Goal: Answer question/provide support

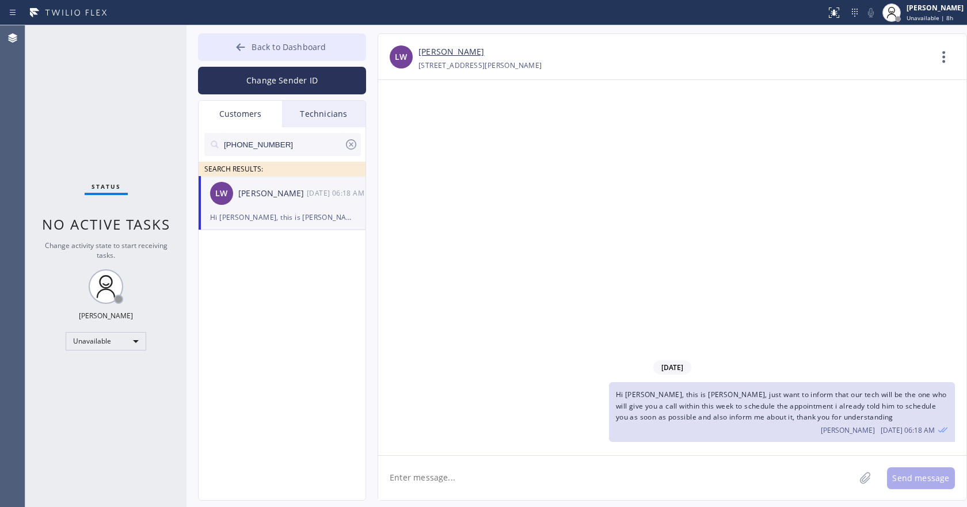
click at [269, 48] on span "Back to Dashboard" at bounding box center [288, 46] width 74 height 11
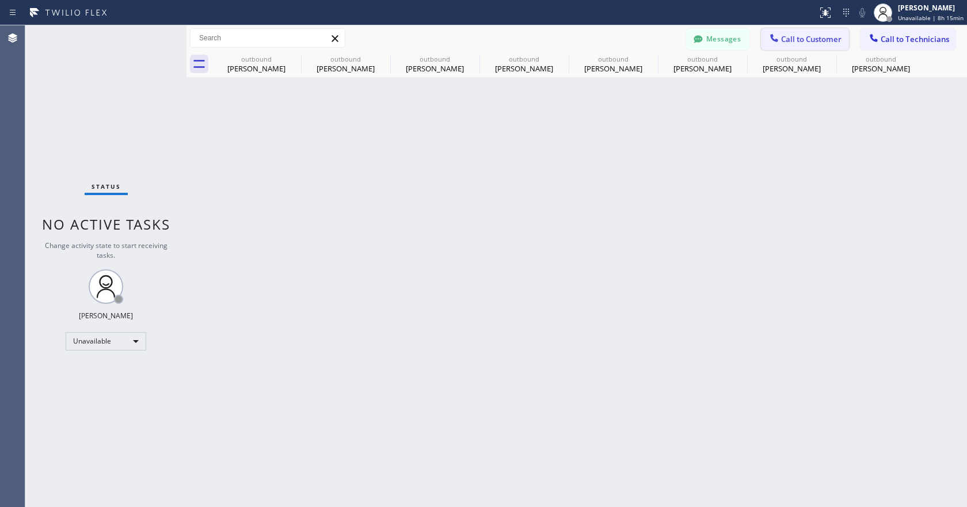
click at [808, 40] on span "Call to Customer" at bounding box center [811, 39] width 60 height 10
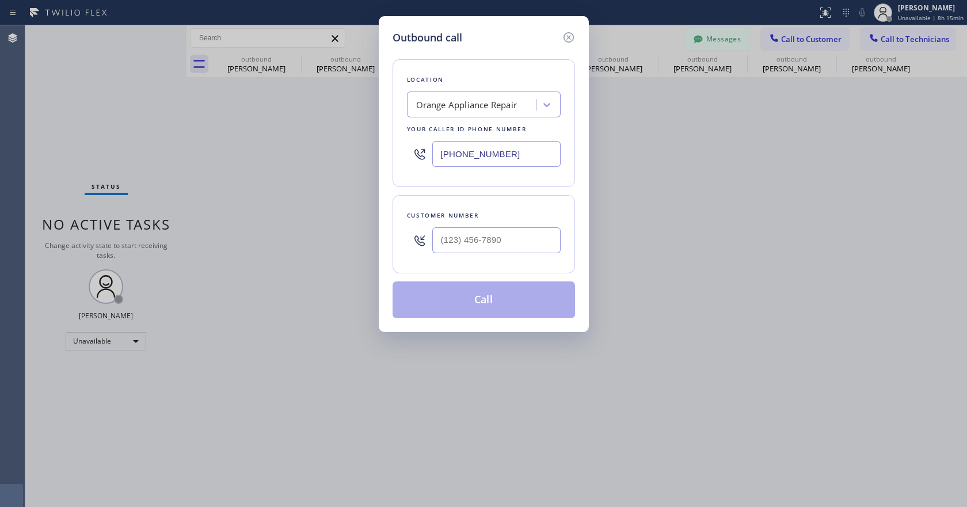
click at [496, 163] on input "[PHONE_NUMBER]" at bounding box center [496, 154] width 128 height 26
paste input "424) 344-5606"
type input "[PHONE_NUMBER]"
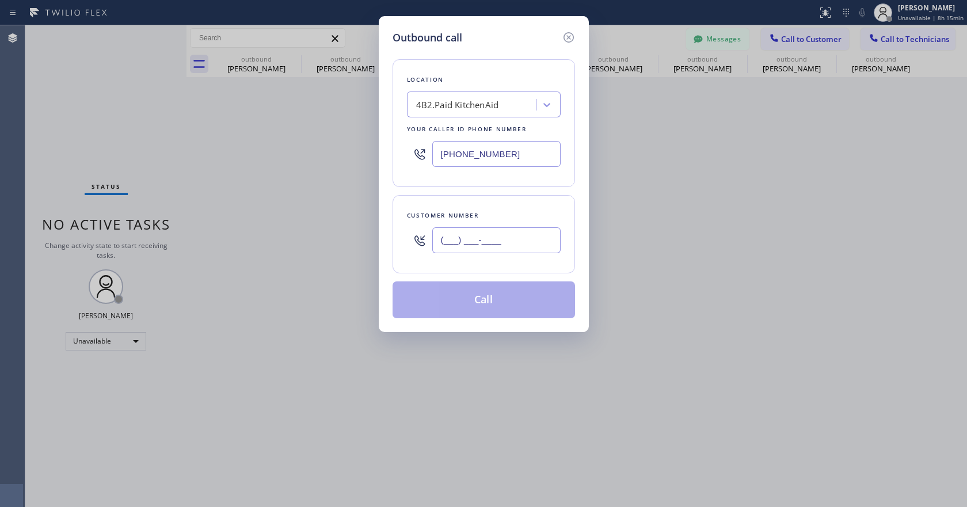
click at [473, 248] on input "(___) ___-____" at bounding box center [496, 240] width 128 height 26
paste input "562) 547-1425"
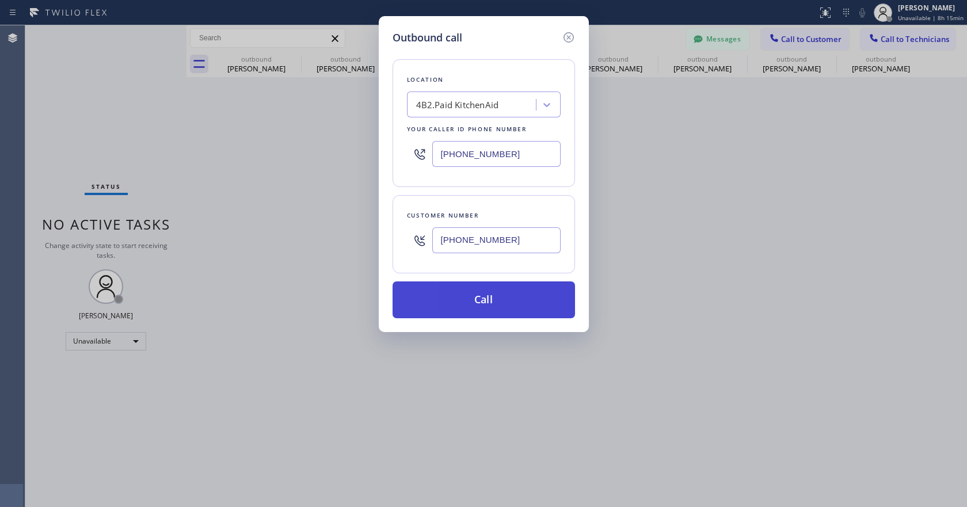
type input "[PHONE_NUMBER]"
click at [475, 301] on button "Call" at bounding box center [483, 299] width 182 height 37
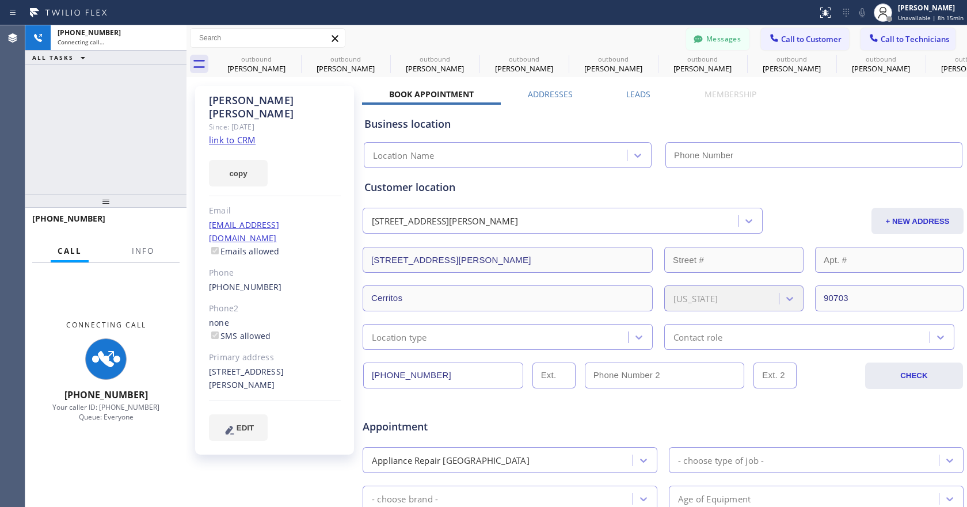
type input "[PHONE_NUMBER]"
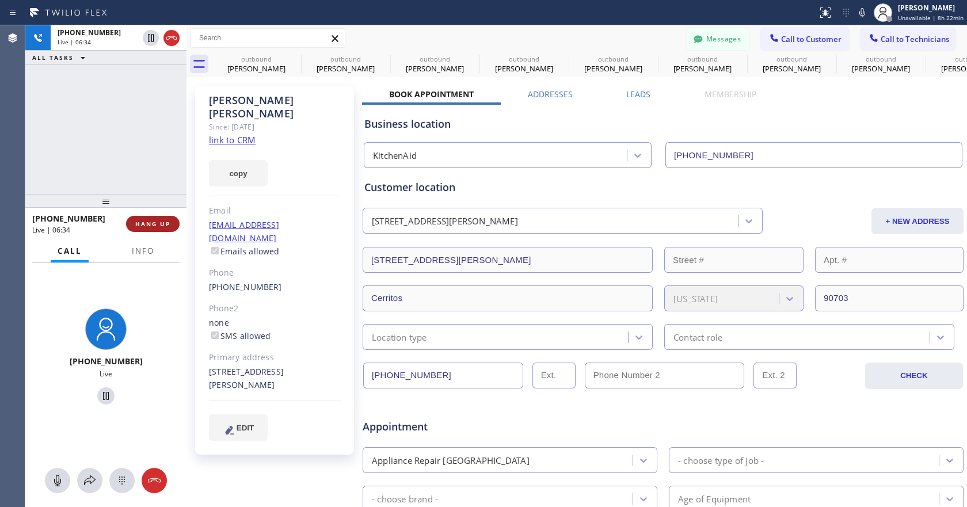
click at [166, 229] on button "HANG UP" at bounding box center [153, 224] width 54 height 16
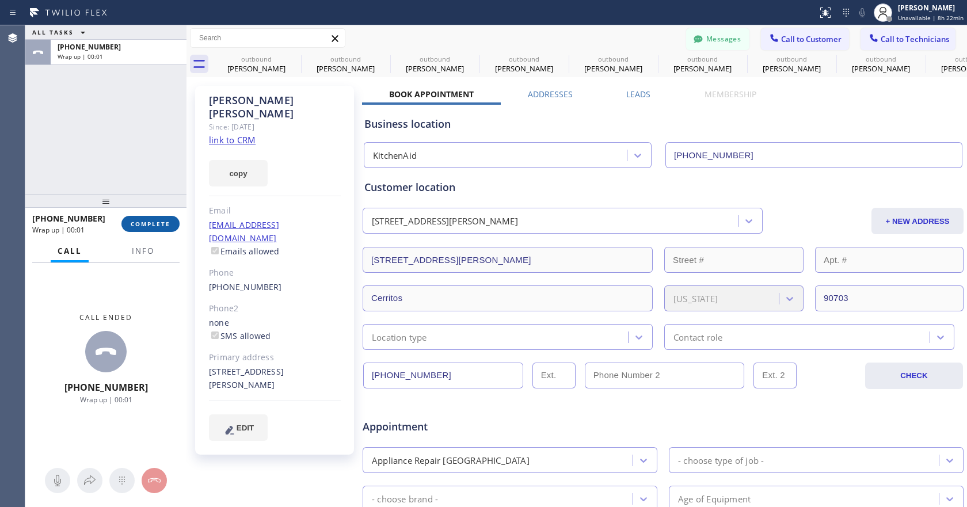
click at [162, 220] on span "COMPLETE" at bounding box center [151, 224] width 40 height 8
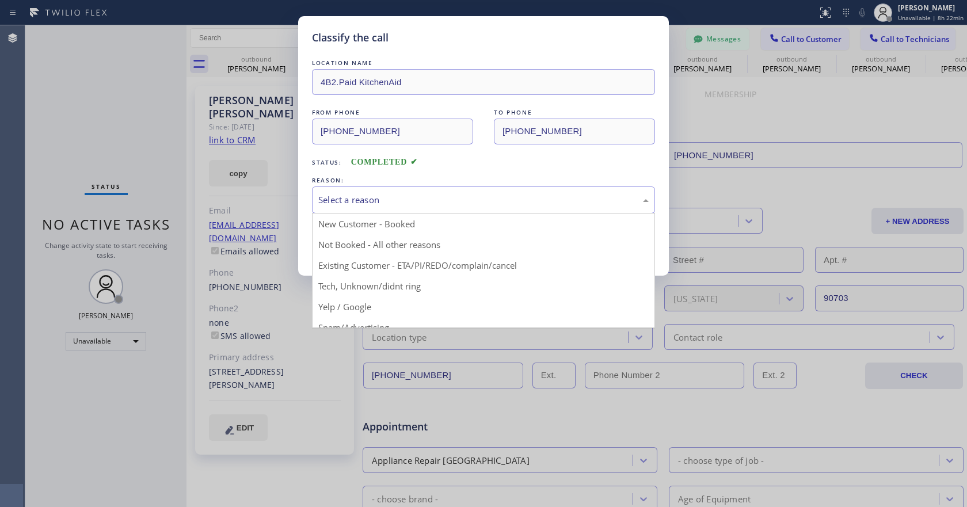
click at [449, 192] on div "Select a reason" at bounding box center [483, 199] width 343 height 27
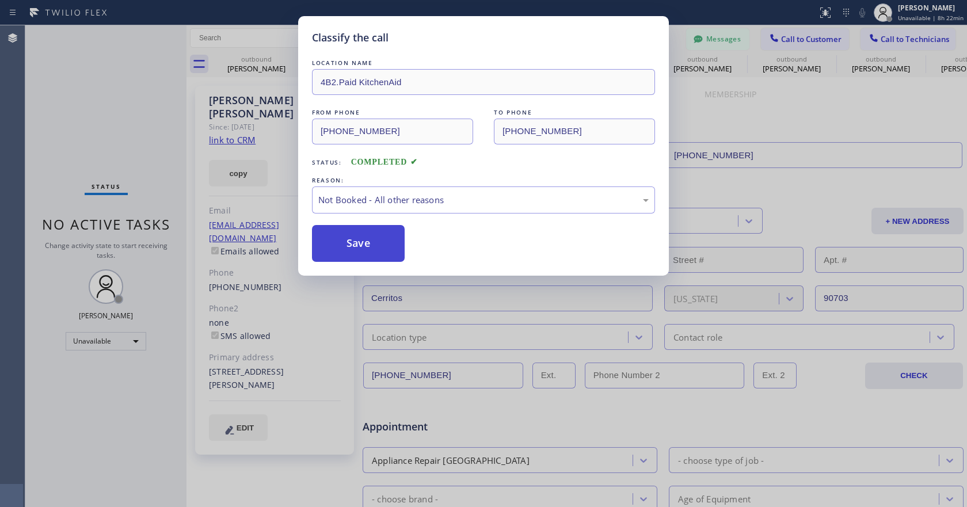
click at [399, 245] on button "Save" at bounding box center [358, 243] width 93 height 37
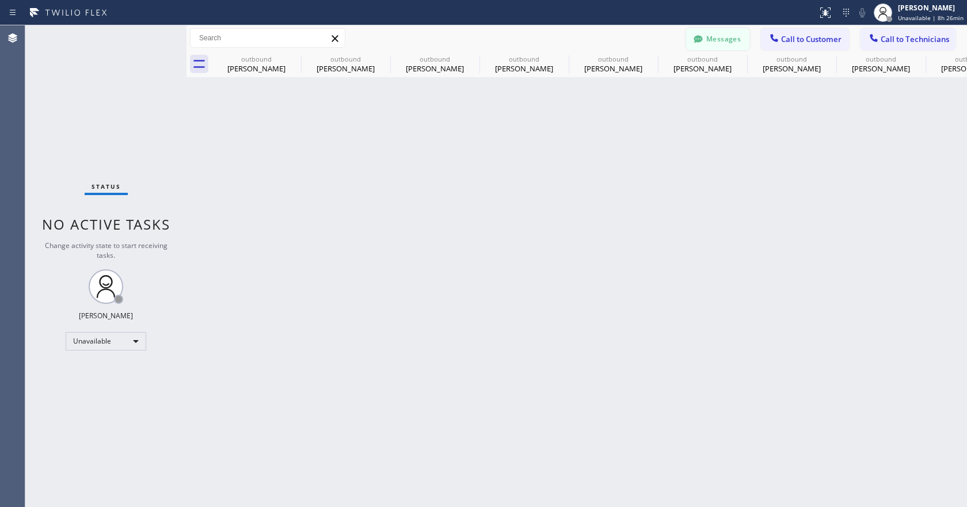
click at [713, 36] on button "Messages" at bounding box center [717, 39] width 63 height 22
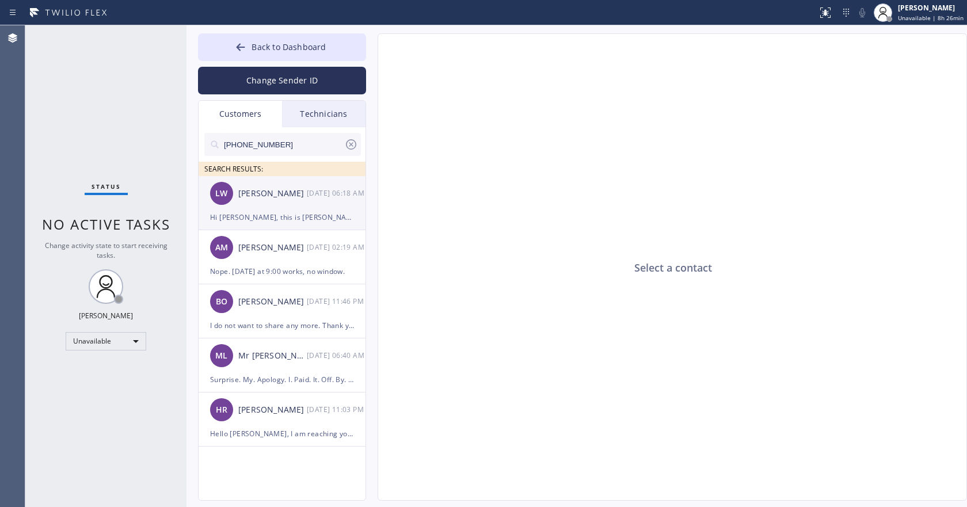
click at [288, 200] on div "[PERSON_NAME]" at bounding box center [272, 193] width 68 height 13
